Goal: Information Seeking & Learning: Learn about a topic

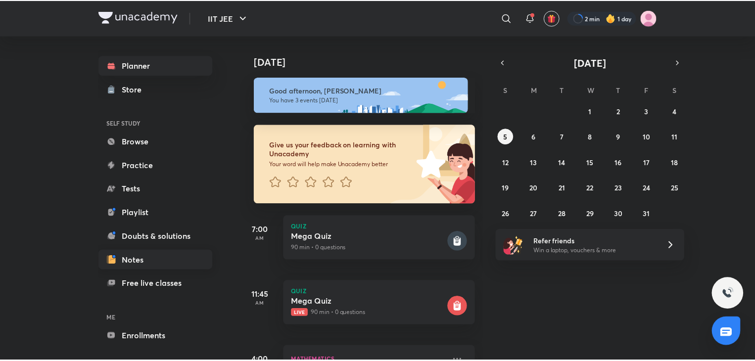
scroll to position [37, 0]
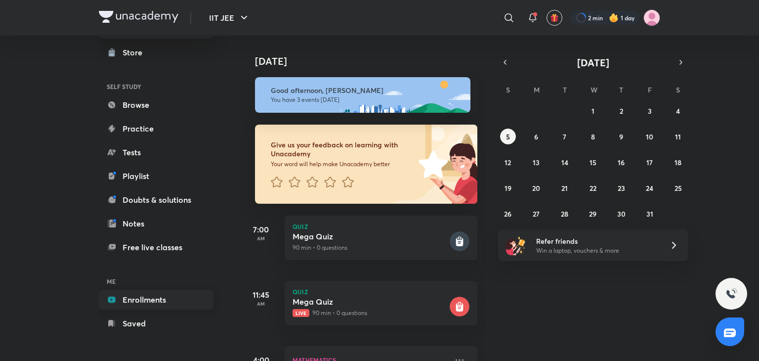
click at [157, 305] on link "Enrollments" at bounding box center [156, 300] width 115 height 20
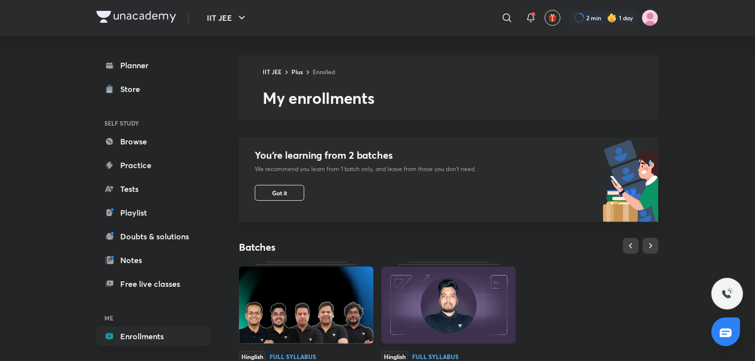
scroll to position [330, 0]
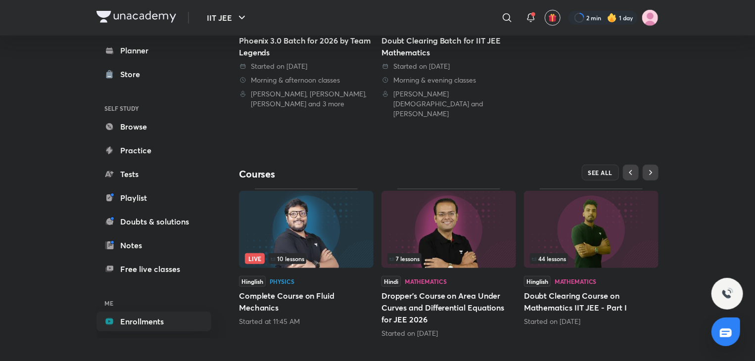
click at [596, 153] on div "IIT JEE Plus Enrolled My enrollments You’re learning from 2 batches We recommen…" at bounding box center [448, 31] width 419 height 613
click at [601, 169] on span "SEE ALL" at bounding box center [600, 172] width 25 height 7
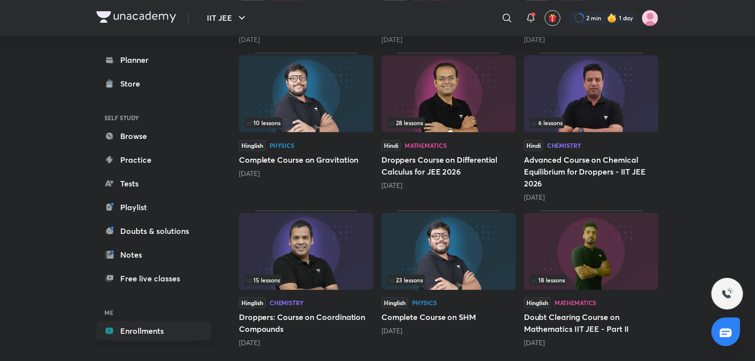
scroll to position [1048, 0]
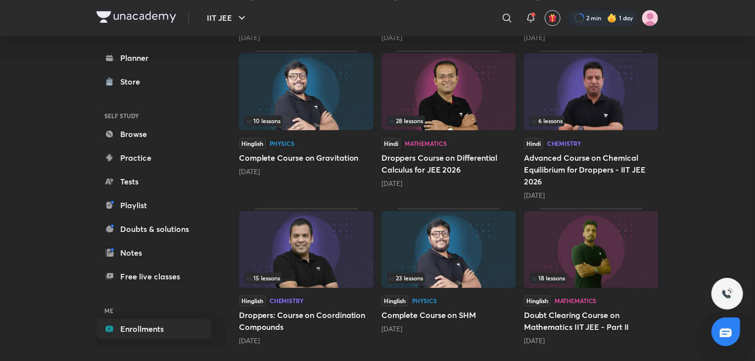
click at [448, 77] on img at bounding box center [448, 91] width 134 height 77
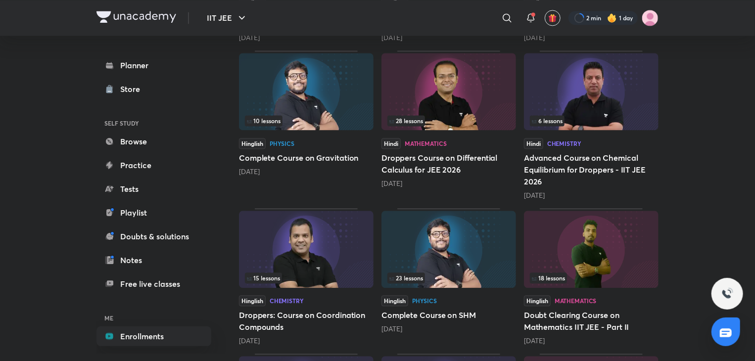
click at [448, 77] on img at bounding box center [448, 91] width 134 height 77
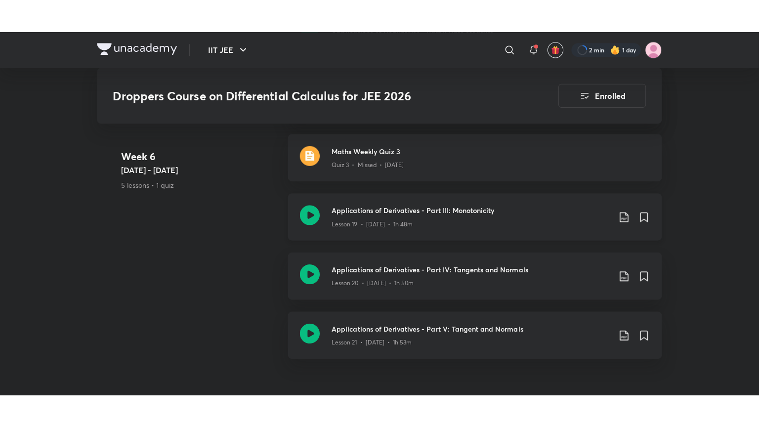
scroll to position [1889, 0]
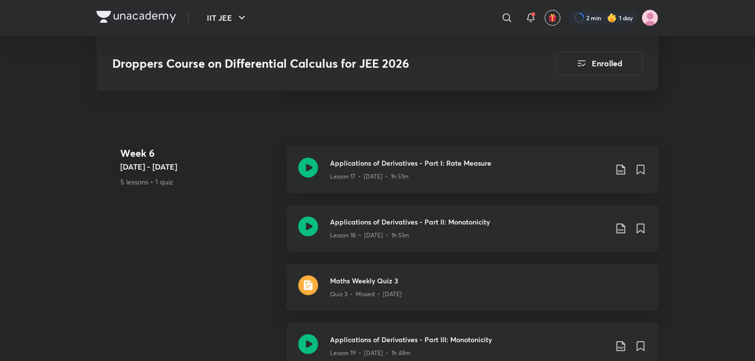
click at [488, 334] on h3 "Applications of Derivatives - Part III: Monotonicity" at bounding box center [468, 339] width 277 height 10
